Goal: Contribute content

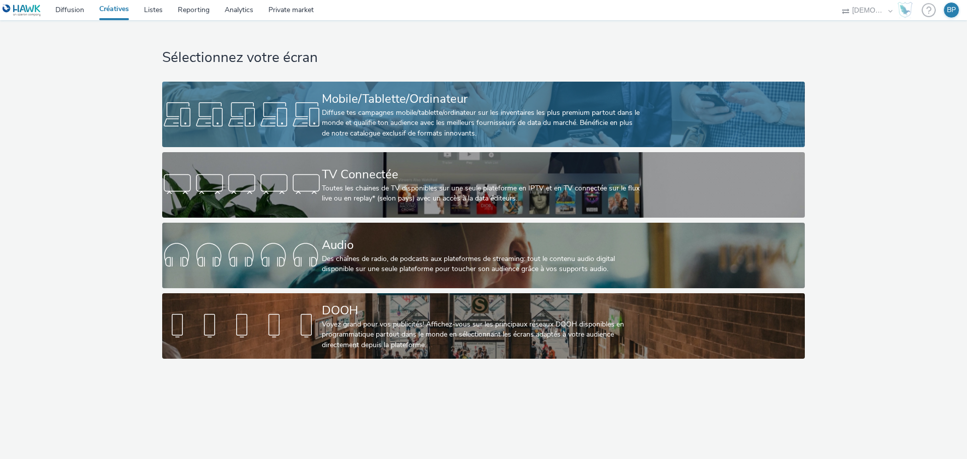
click at [356, 108] on div "Diffuse tes campagnes mobile/tablette/ordinateur sur les inventaires les plus p…" at bounding box center [481, 123] width 319 height 31
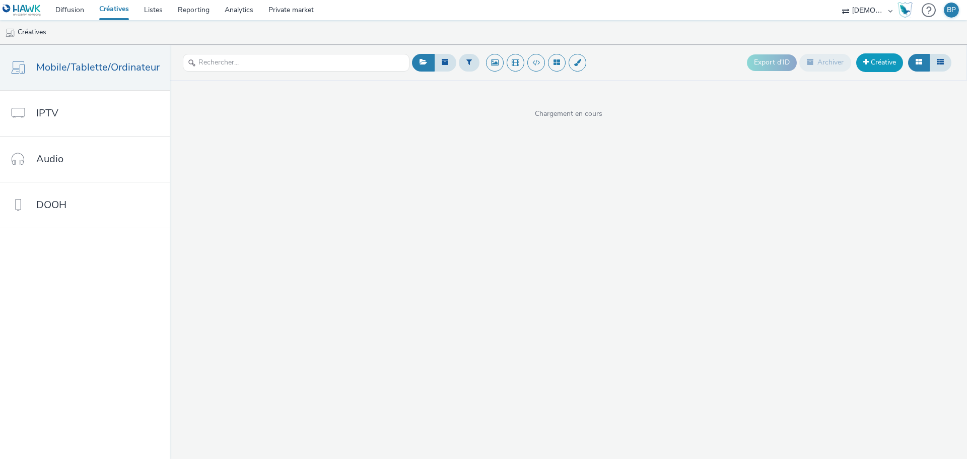
click at [874, 56] on link "Créative" at bounding box center [879, 62] width 47 height 18
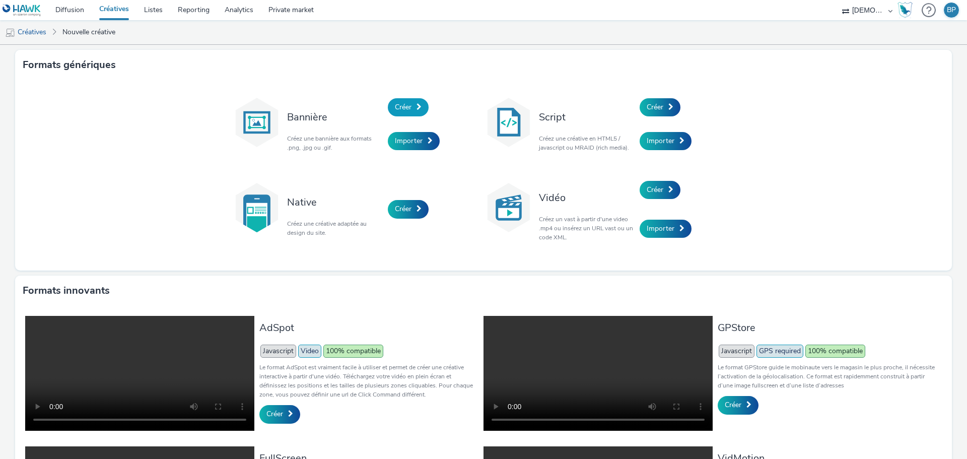
click at [414, 111] on link "Créer" at bounding box center [408, 107] width 41 height 18
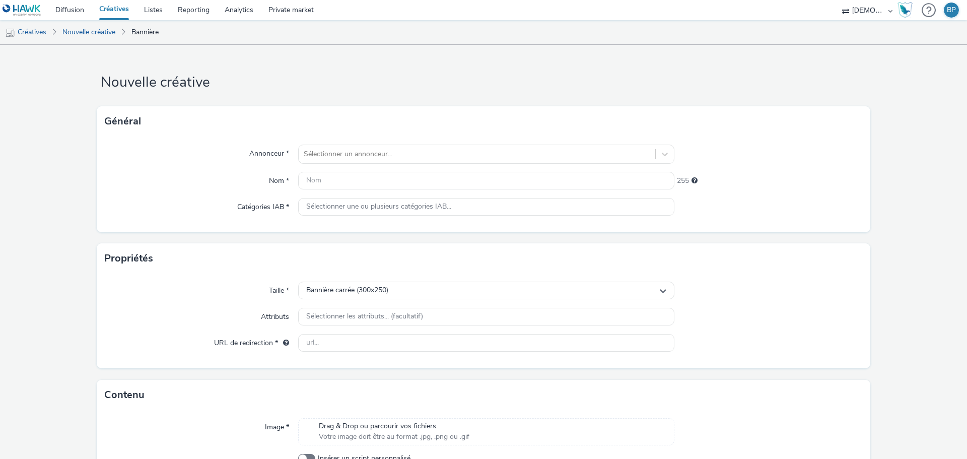
click at [382, 140] on div "Annonceur * Sélectionner un annonceur... Nom * 255 Catégories IAB * Sélectionne…" at bounding box center [484, 185] width 774 height 96
click at [382, 150] on div at bounding box center [477, 154] width 347 height 12
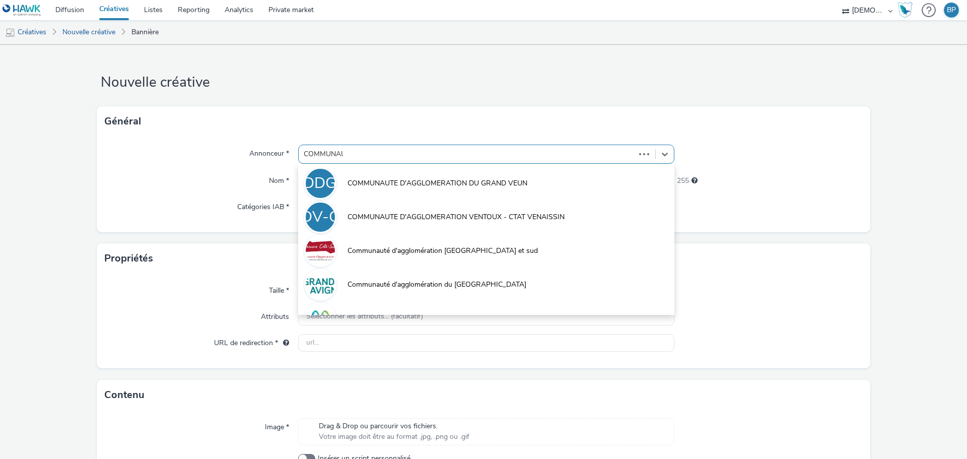
type input "COMMUNAUT"
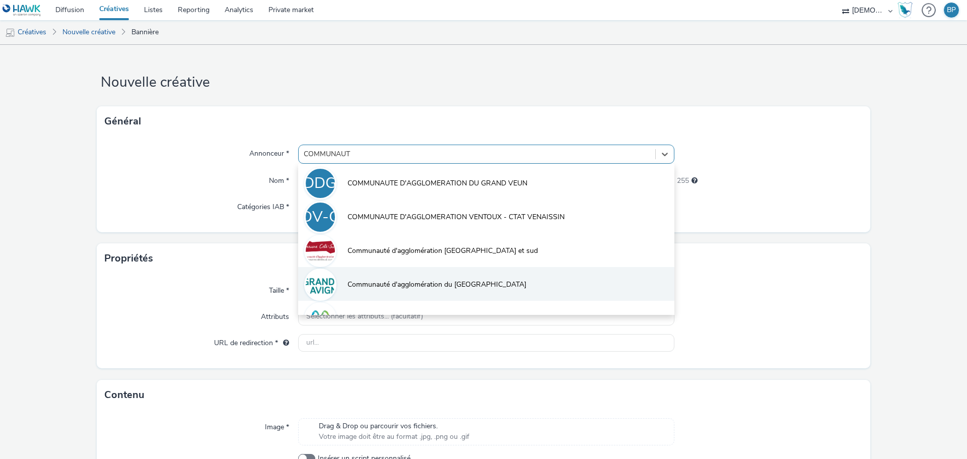
click at [431, 280] on span "Communauté d'agglomération du [GEOGRAPHIC_DATA]" at bounding box center [437, 285] width 179 height 10
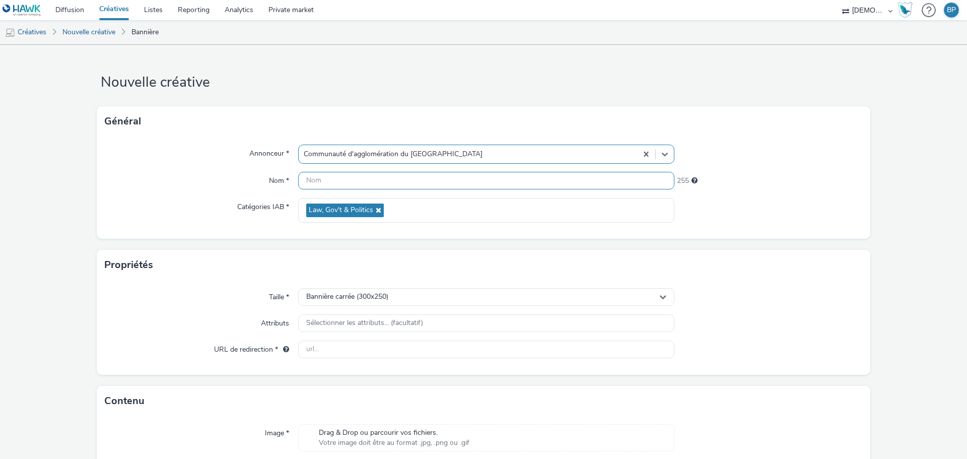
click at [326, 180] on input "text" at bounding box center [486, 181] width 376 height 18
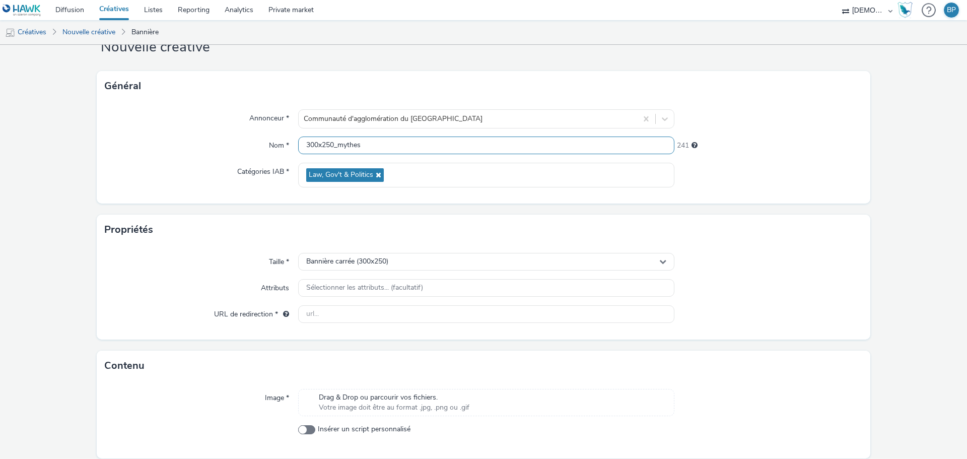
scroll to position [73, 0]
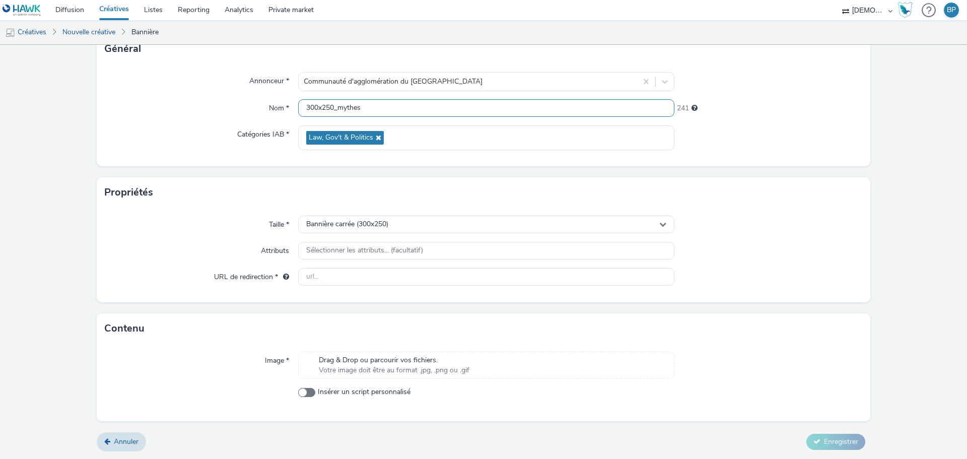
type input "300x250_mythes"
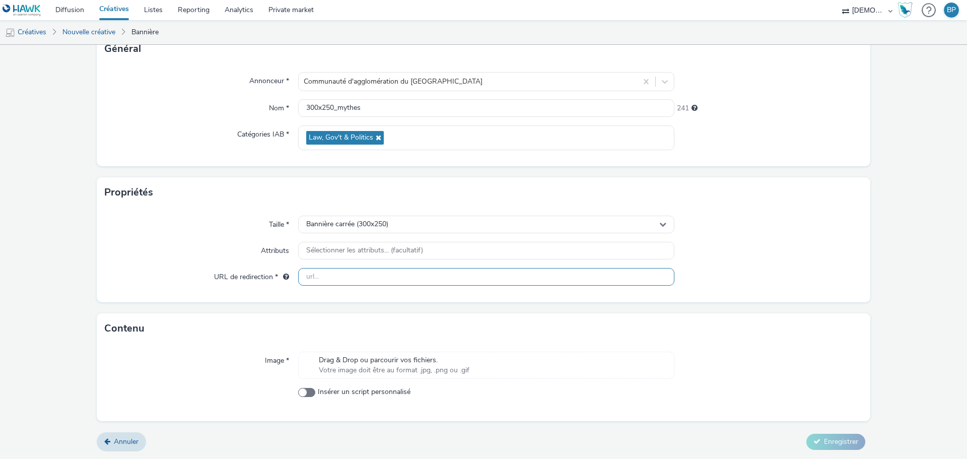
click at [346, 272] on input "text" at bounding box center [486, 277] width 376 height 18
paste input "[URL][DOMAIN_NAME]"
type input "[URL][DOMAIN_NAME]"
click at [850, 262] on div "Taille * Bannière carrée (300x250) Attributs Sélectionner les attributs... (fac…" at bounding box center [484, 255] width 774 height 95
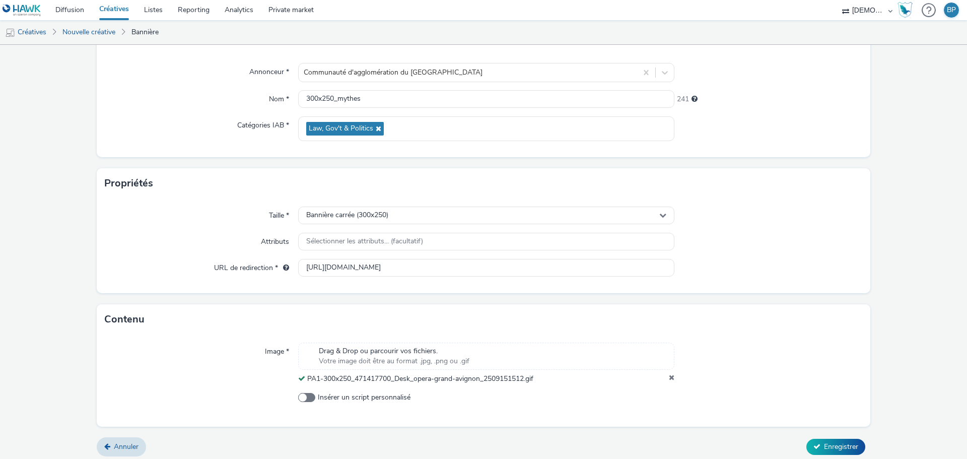
scroll to position [87, 0]
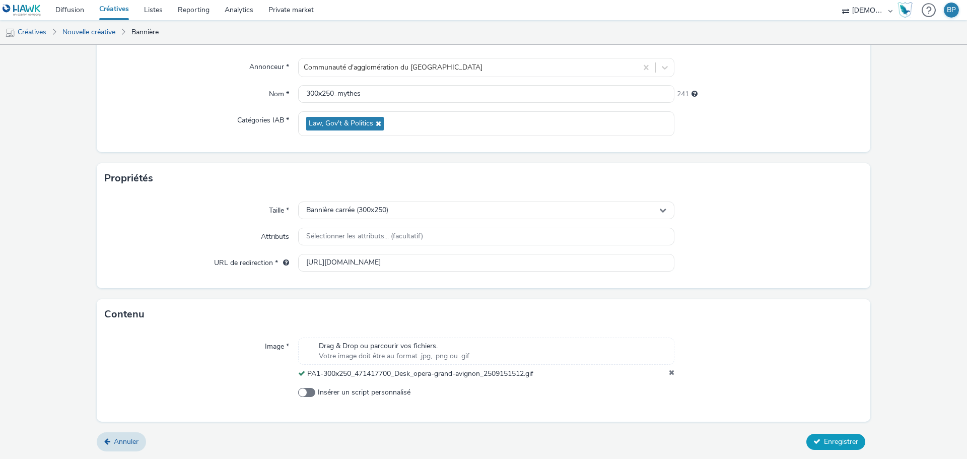
click at [829, 438] on span "Enregistrer" at bounding box center [841, 442] width 34 height 10
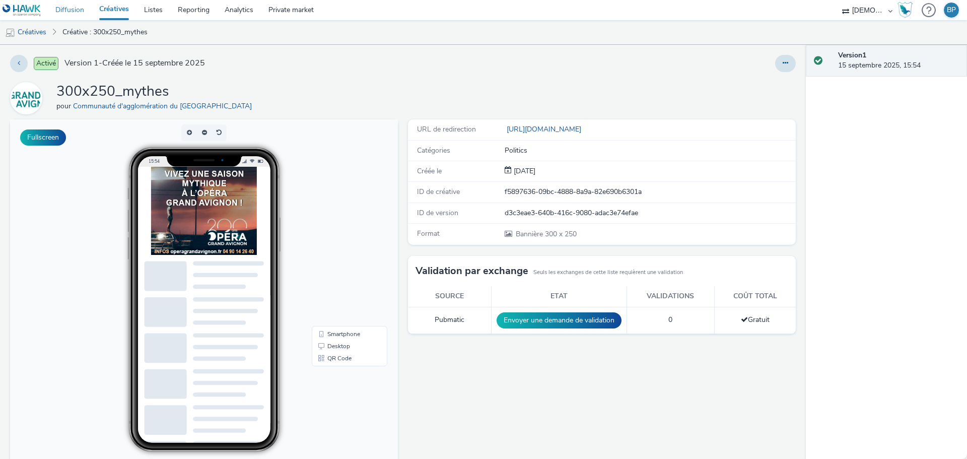
click at [76, 13] on link "Diffusion" at bounding box center [70, 10] width 44 height 20
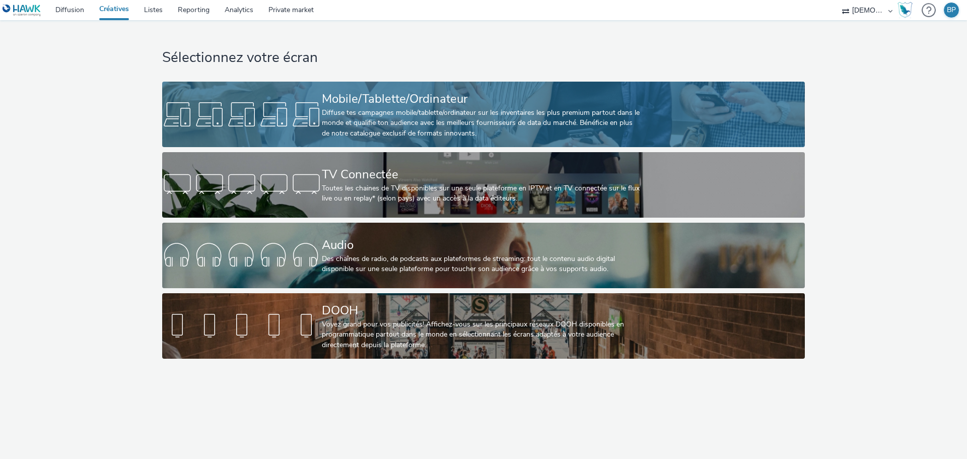
click at [473, 101] on div "Mobile/Tablette/Ordinateur" at bounding box center [481, 99] width 319 height 18
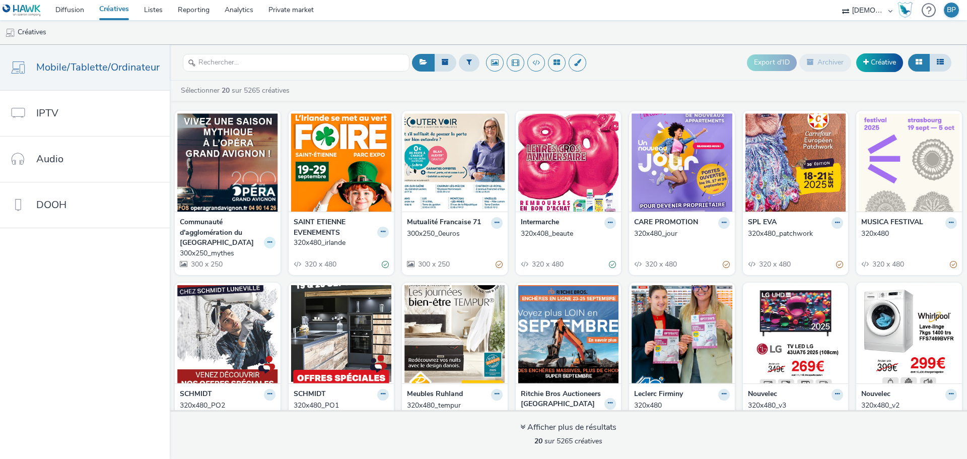
click at [267, 242] on icon at bounding box center [269, 242] width 5 height 6
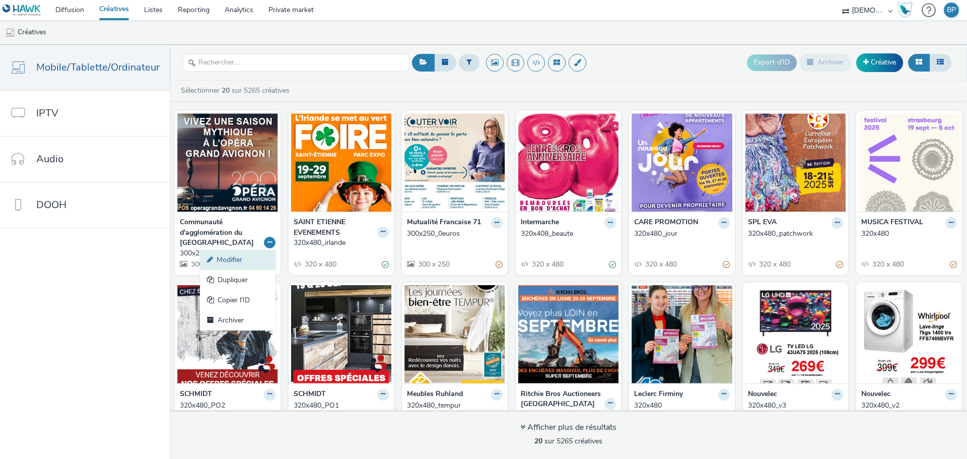
click at [227, 267] on link "Modifier" at bounding box center [238, 260] width 76 height 20
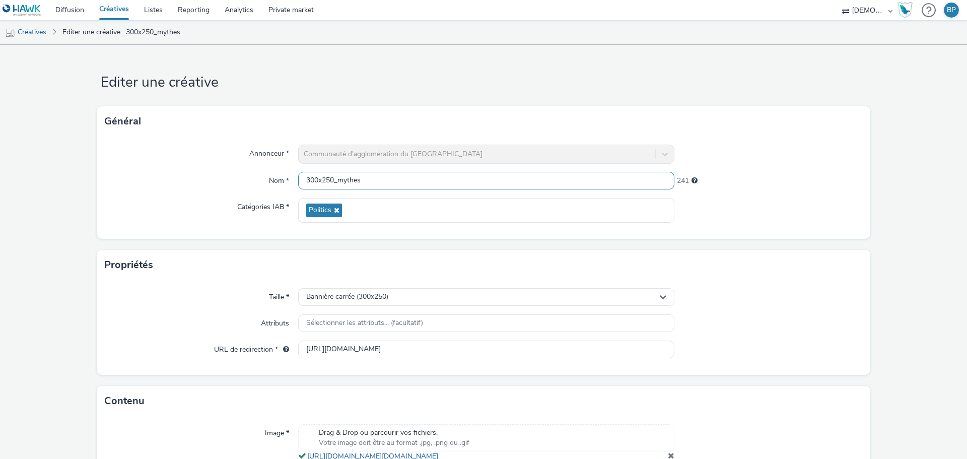
click at [369, 186] on input "300x250_mythes" at bounding box center [486, 181] width 376 height 18
click at [849, 285] on div "Taille * Bannière carrée (300x250) Attributs Sélectionner les attributs... (fac…" at bounding box center [484, 327] width 774 height 95
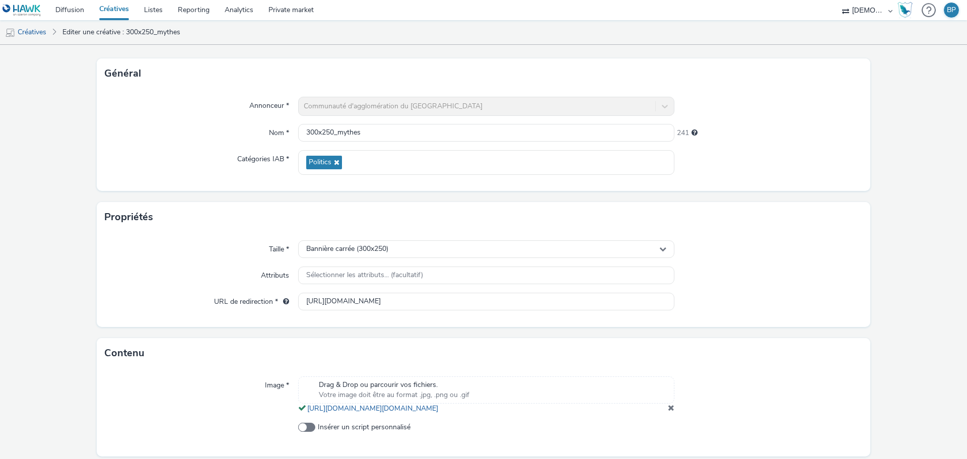
scroll to position [93, 0]
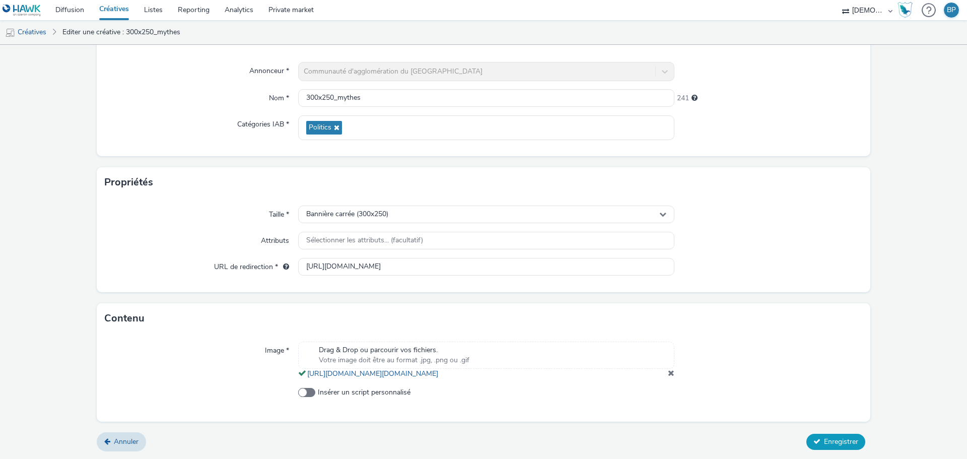
click at [824, 443] on span "Enregistrer" at bounding box center [841, 442] width 34 height 10
